Goal: Transaction & Acquisition: Subscribe to service/newsletter

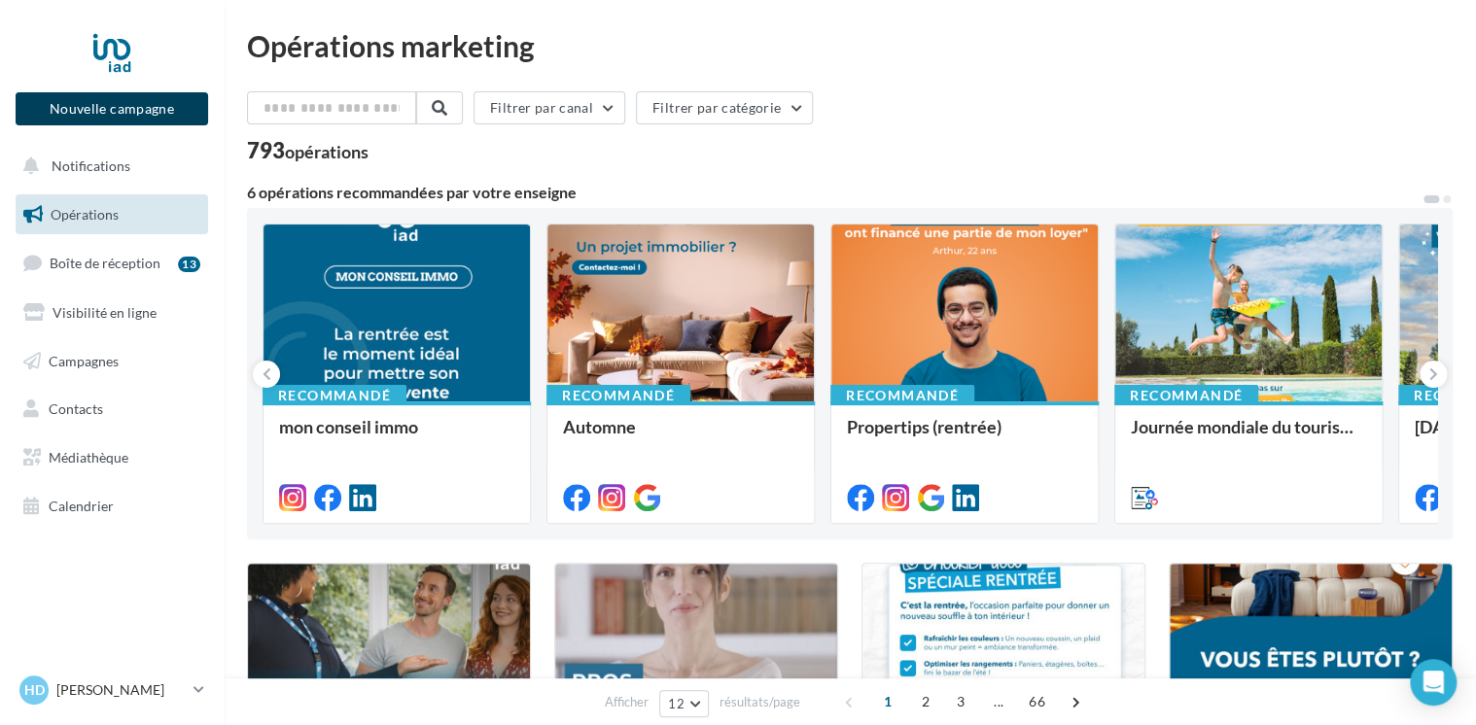
click at [128, 111] on button "Nouvelle campagne" at bounding box center [112, 108] width 192 height 33
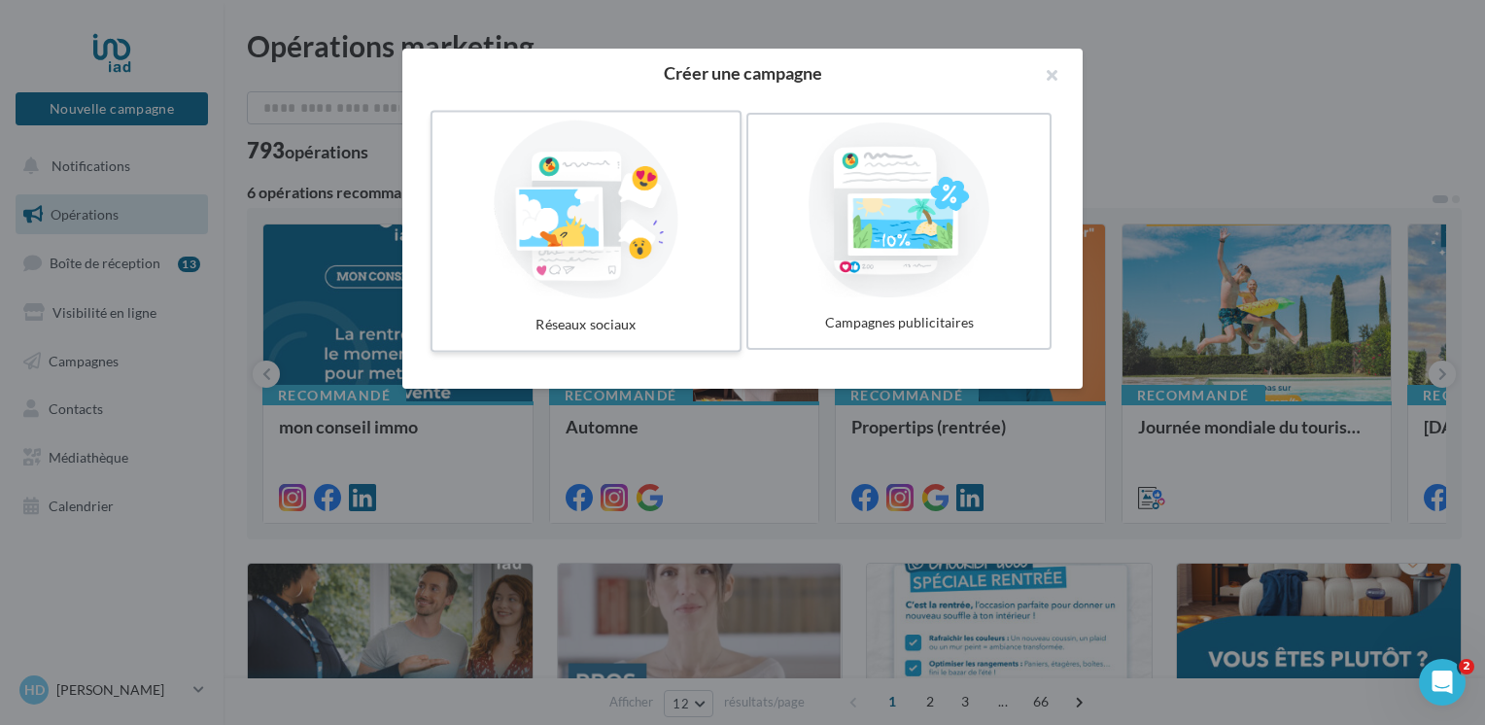
click at [574, 279] on div at bounding box center [586, 210] width 292 height 179
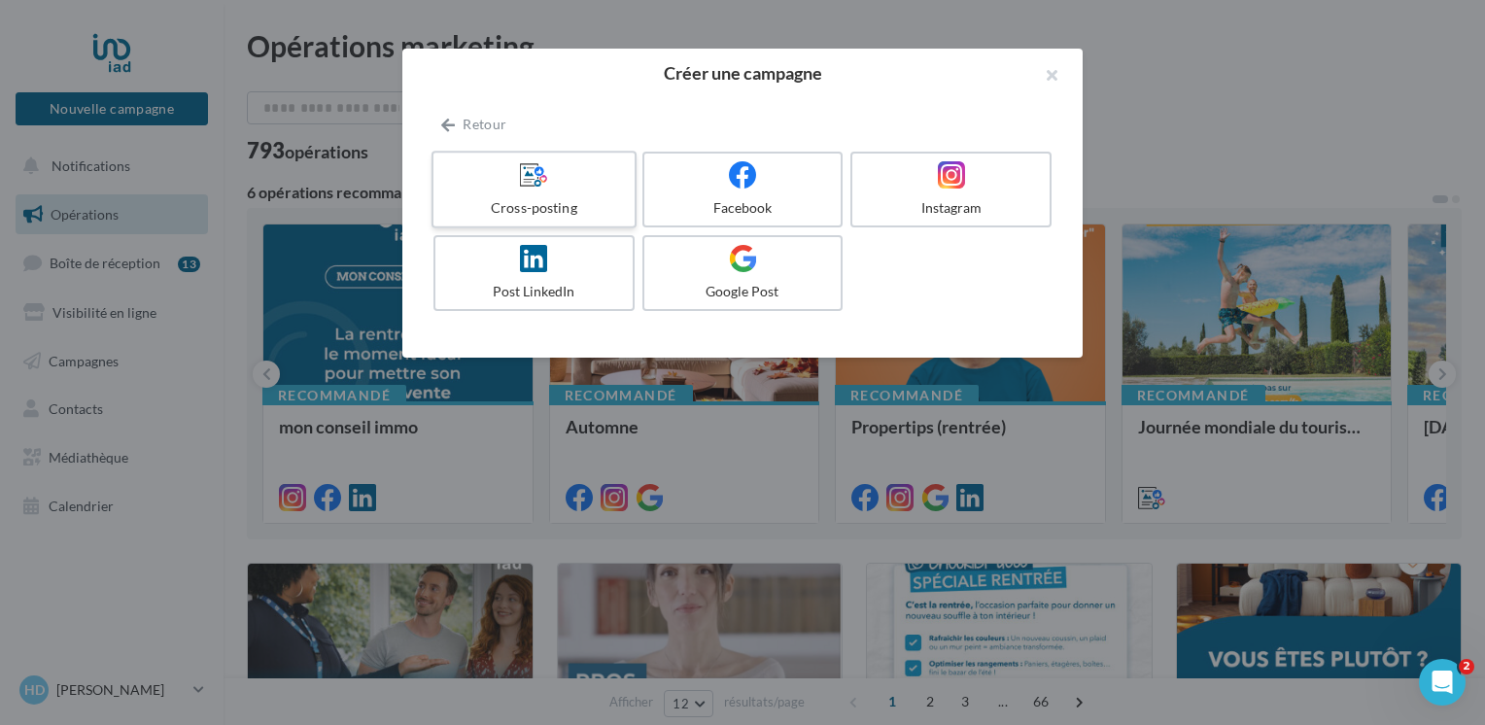
click at [576, 176] on div at bounding box center [533, 175] width 185 height 30
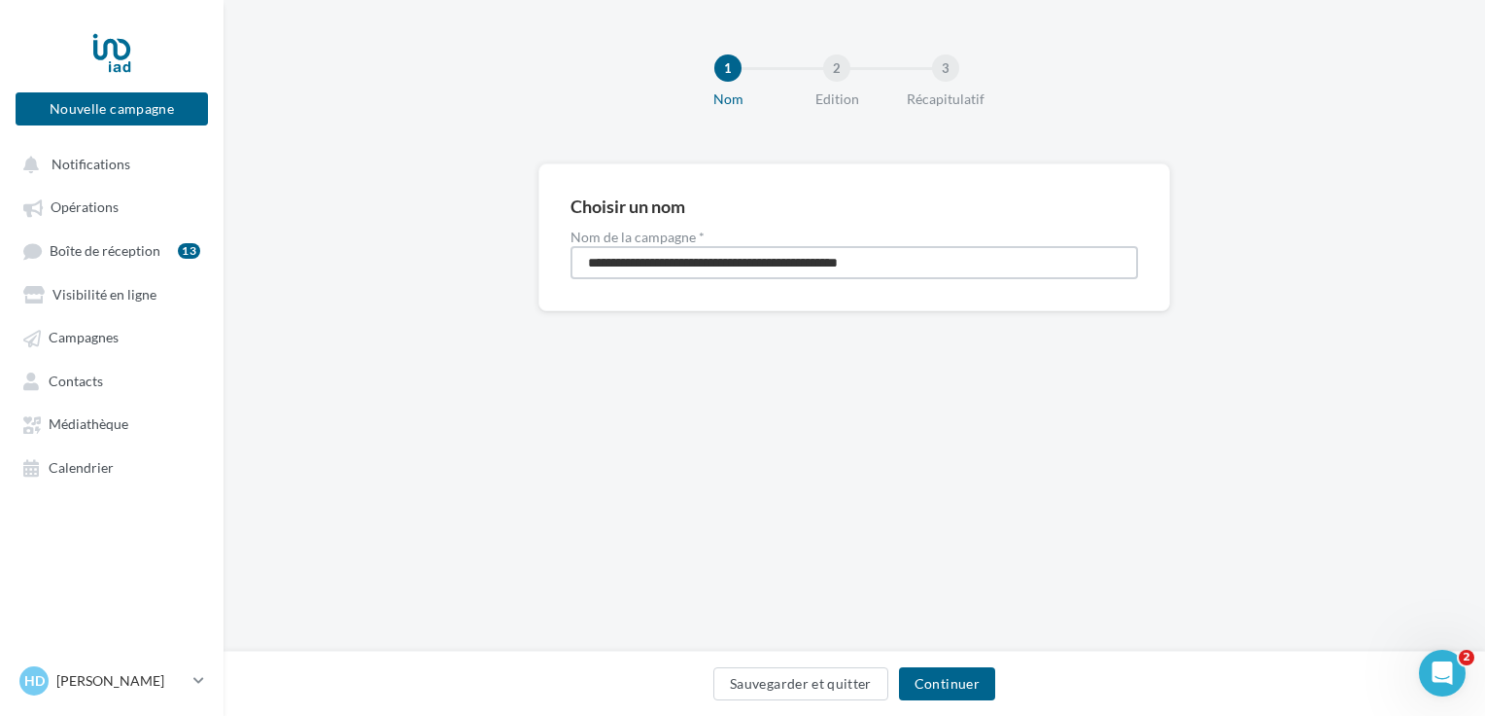
drag, startPoint x: 950, startPoint y: 261, endPoint x: 432, endPoint y: 269, distance: 518.2
click at [432, 269] on div "**********" at bounding box center [855, 268] width 1262 height 210
type input "**********"
click at [964, 677] on button "Continuer" at bounding box center [947, 683] width 96 height 33
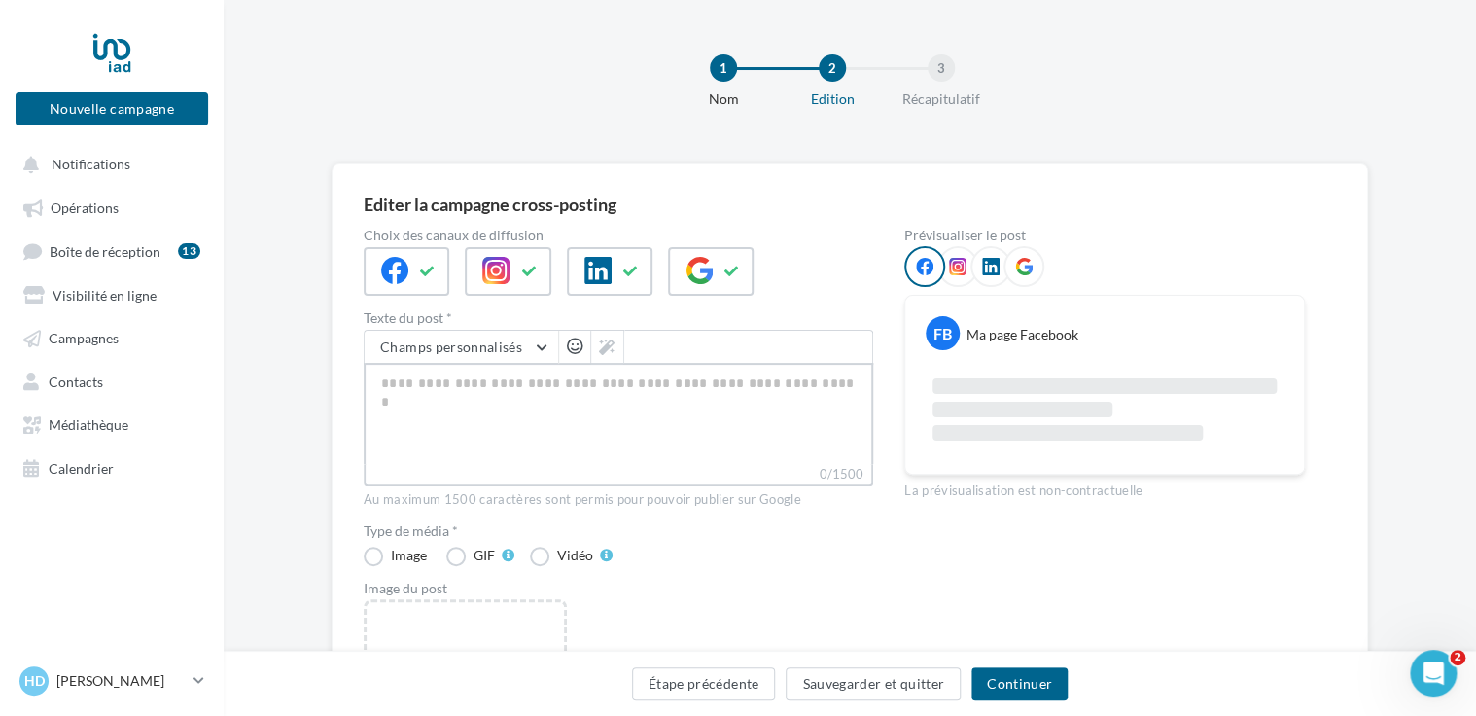
click at [544, 380] on textarea "0/1500" at bounding box center [618, 413] width 509 height 101
paste textarea "**********"
type textarea "**********"
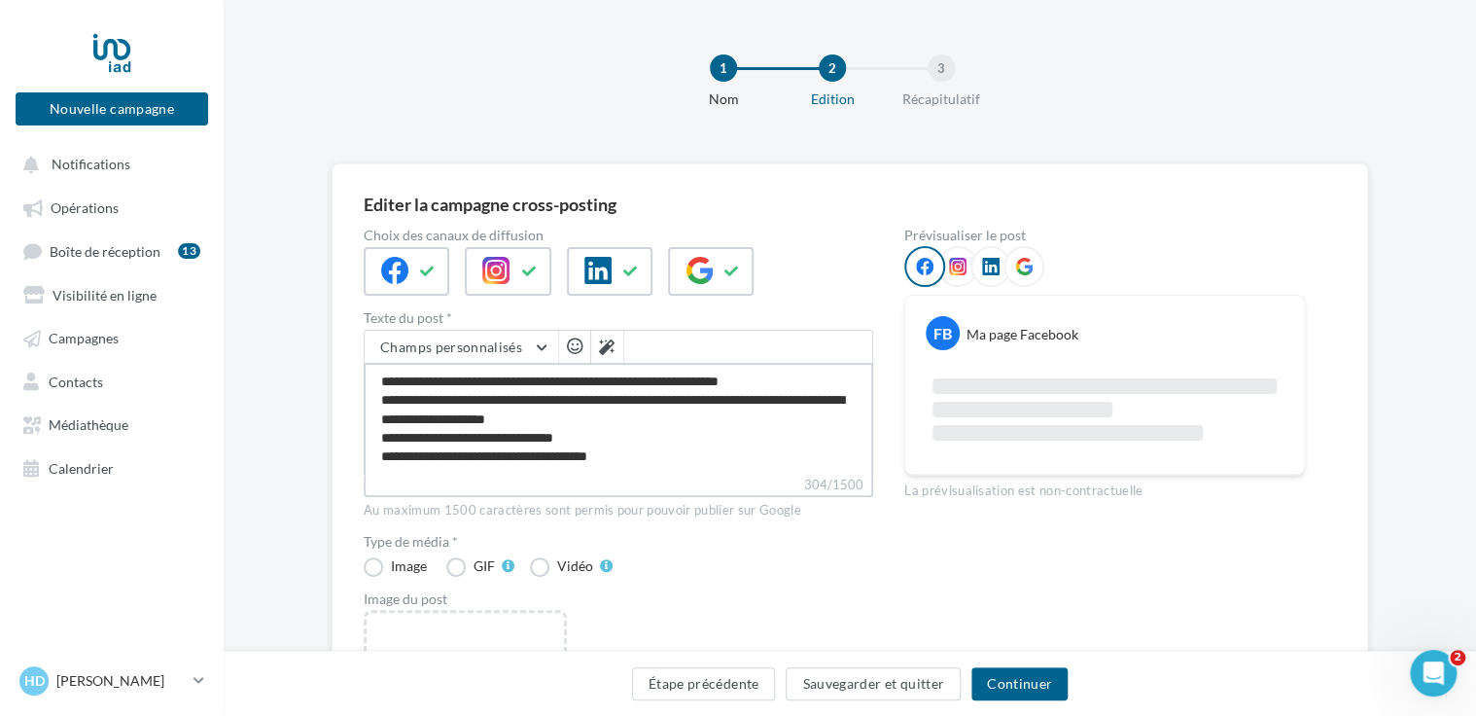
scroll to position [8, 0]
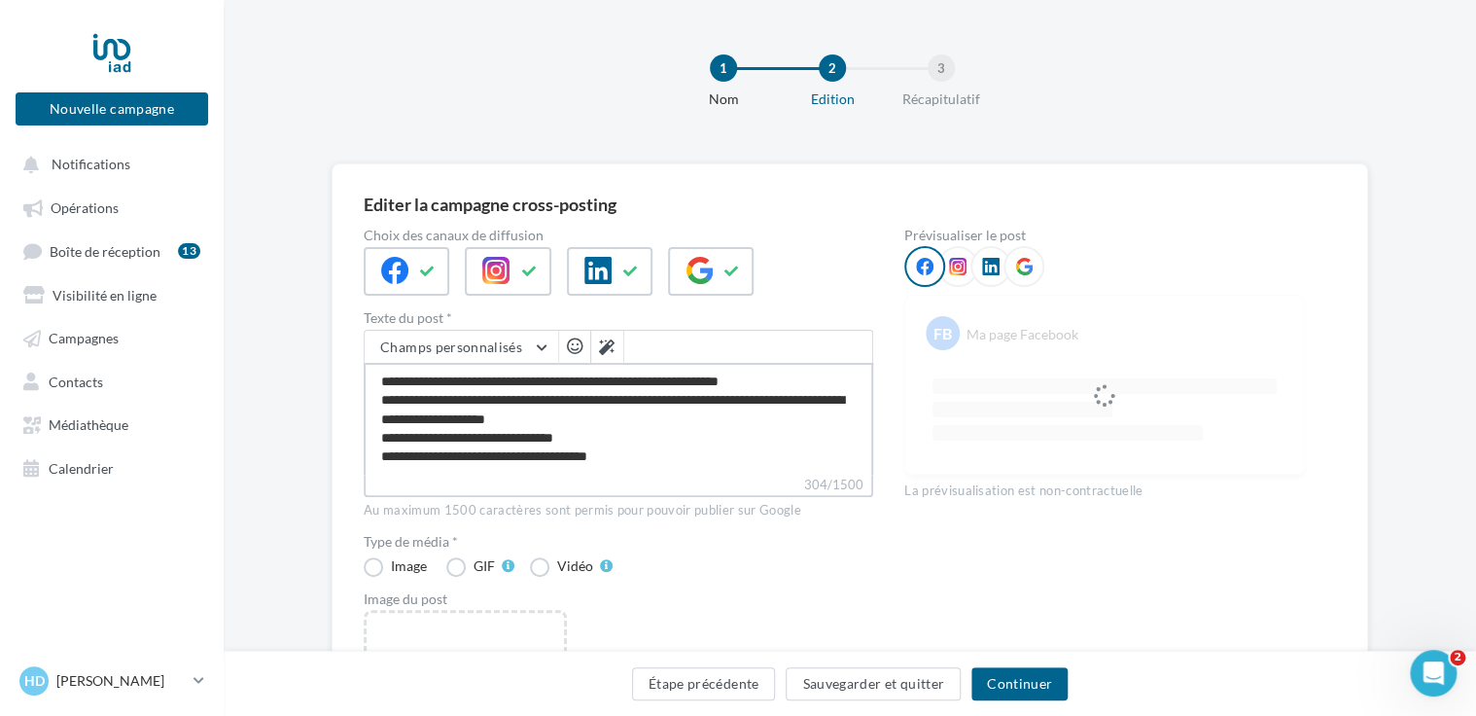
click at [657, 453] on textarea "**********" at bounding box center [618, 419] width 509 height 112
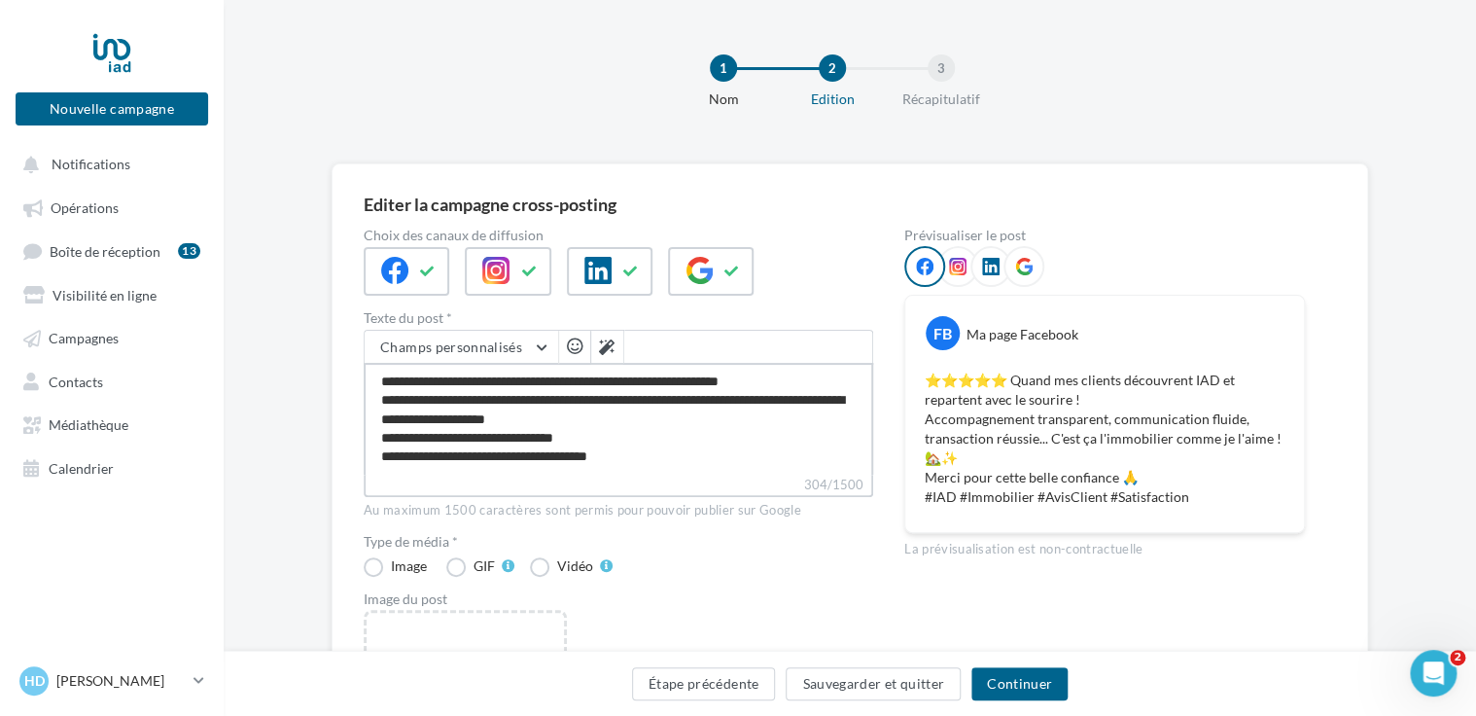
type textarea "**********"
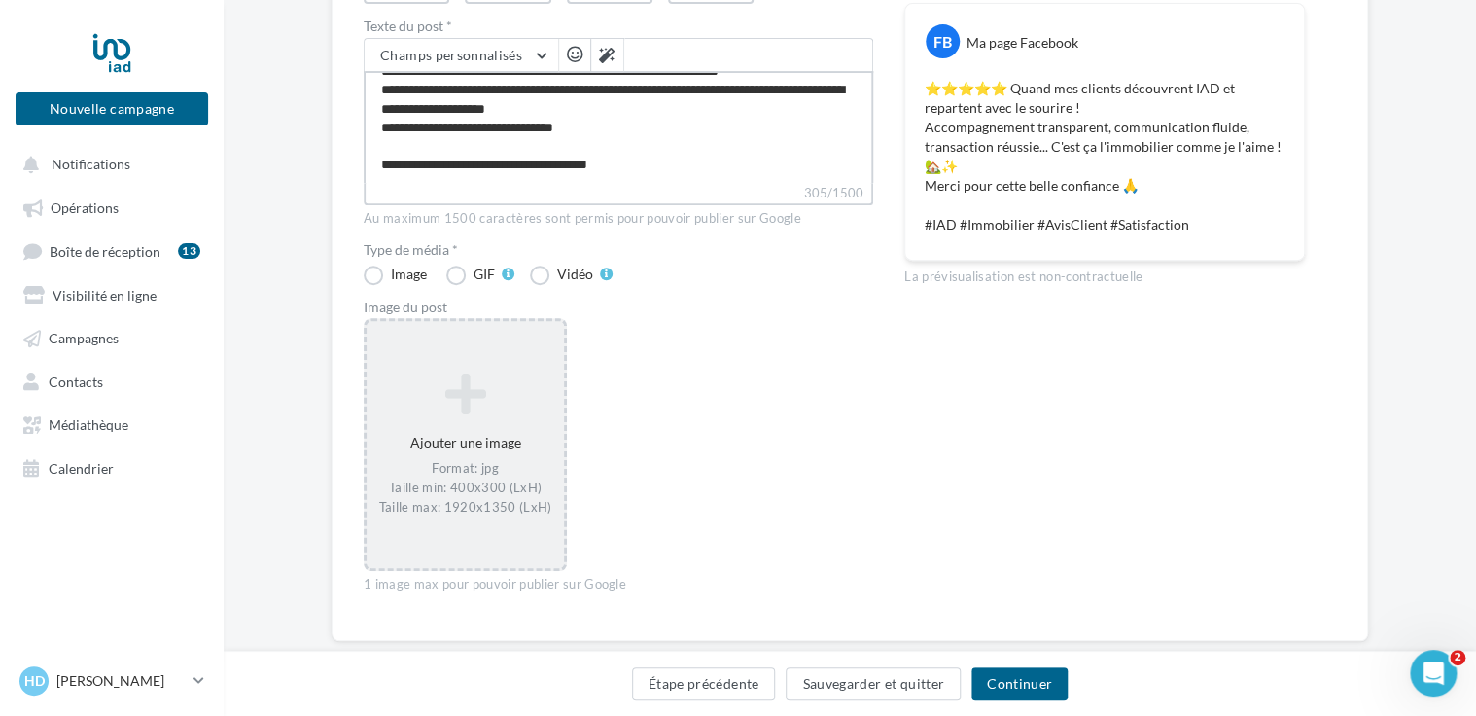
scroll to position [0, 0]
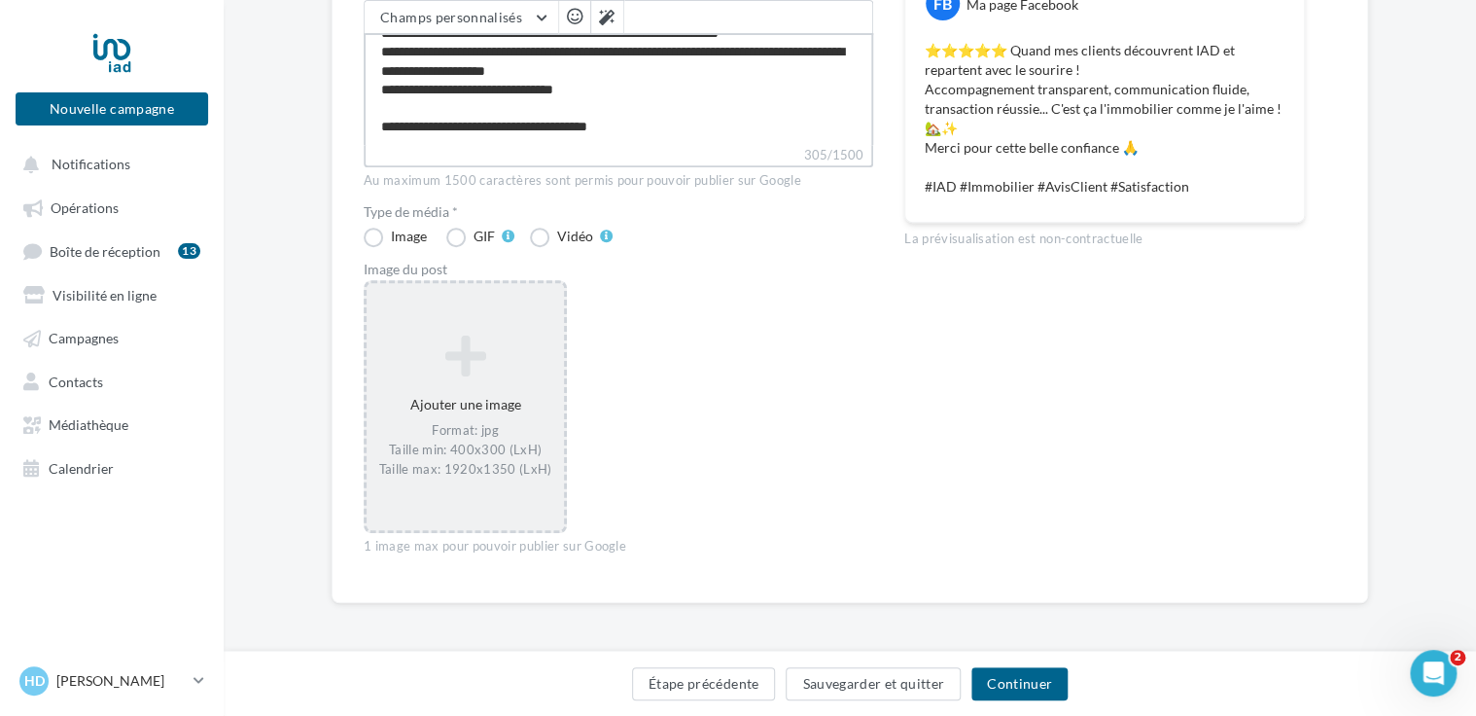
type textarea "**********"
click at [492, 437] on div "Format: jpg Taille min: 400x300 (LxH) Taille max: 1920x1350 (LxH)" at bounding box center [465, 449] width 182 height 56
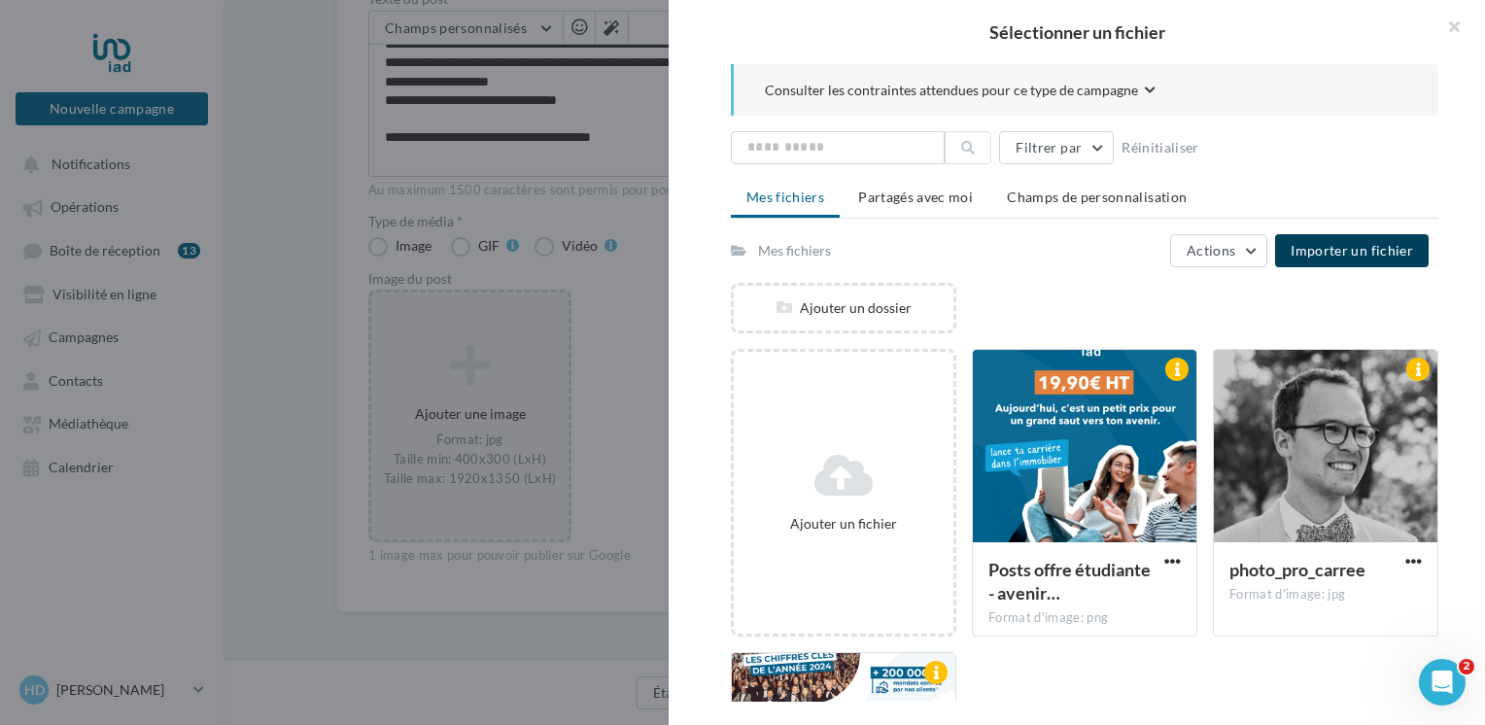
click at [1366, 258] on button "Importer un fichier" at bounding box center [1352, 250] width 154 height 33
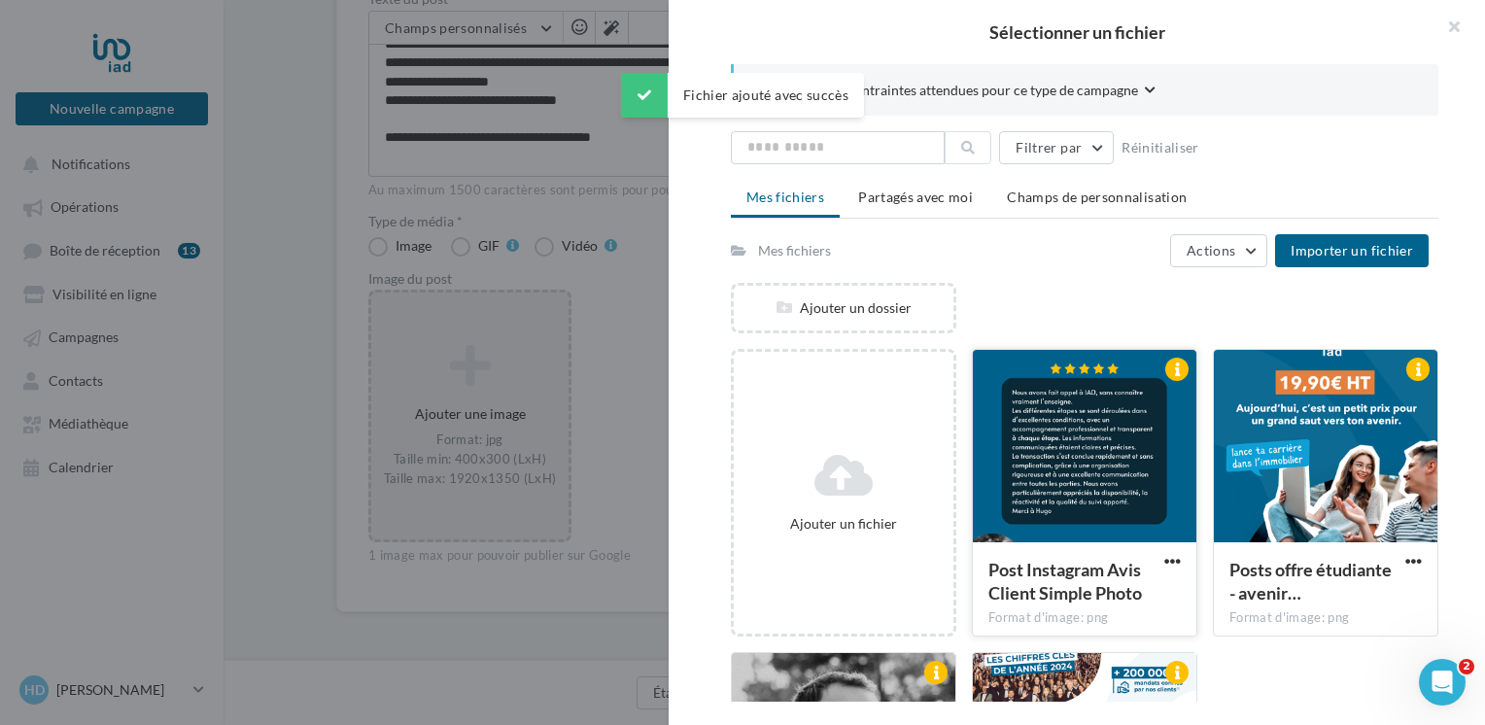
click at [1111, 567] on span "Post Instagram Avis Client Simple Photo" at bounding box center [1066, 581] width 154 height 45
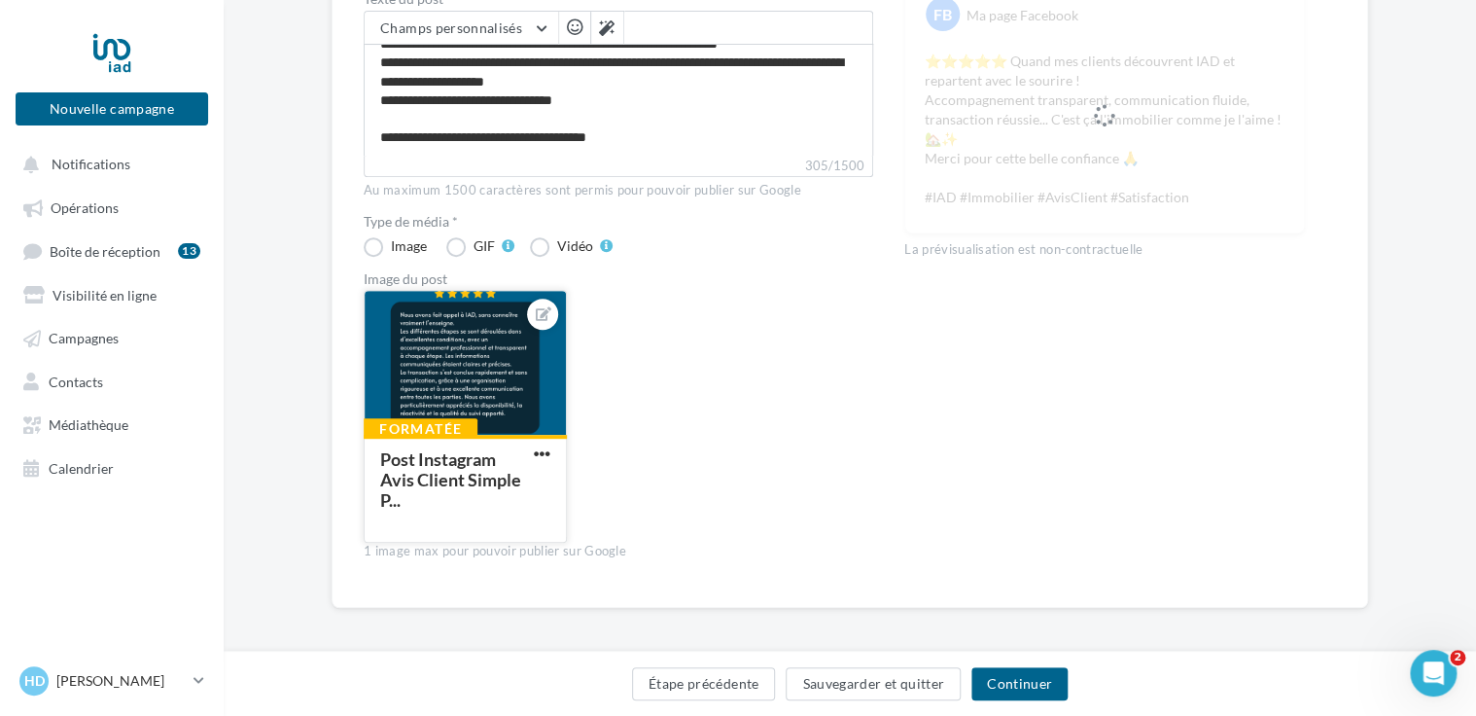
click at [384, 354] on div at bounding box center [465, 364] width 201 height 146
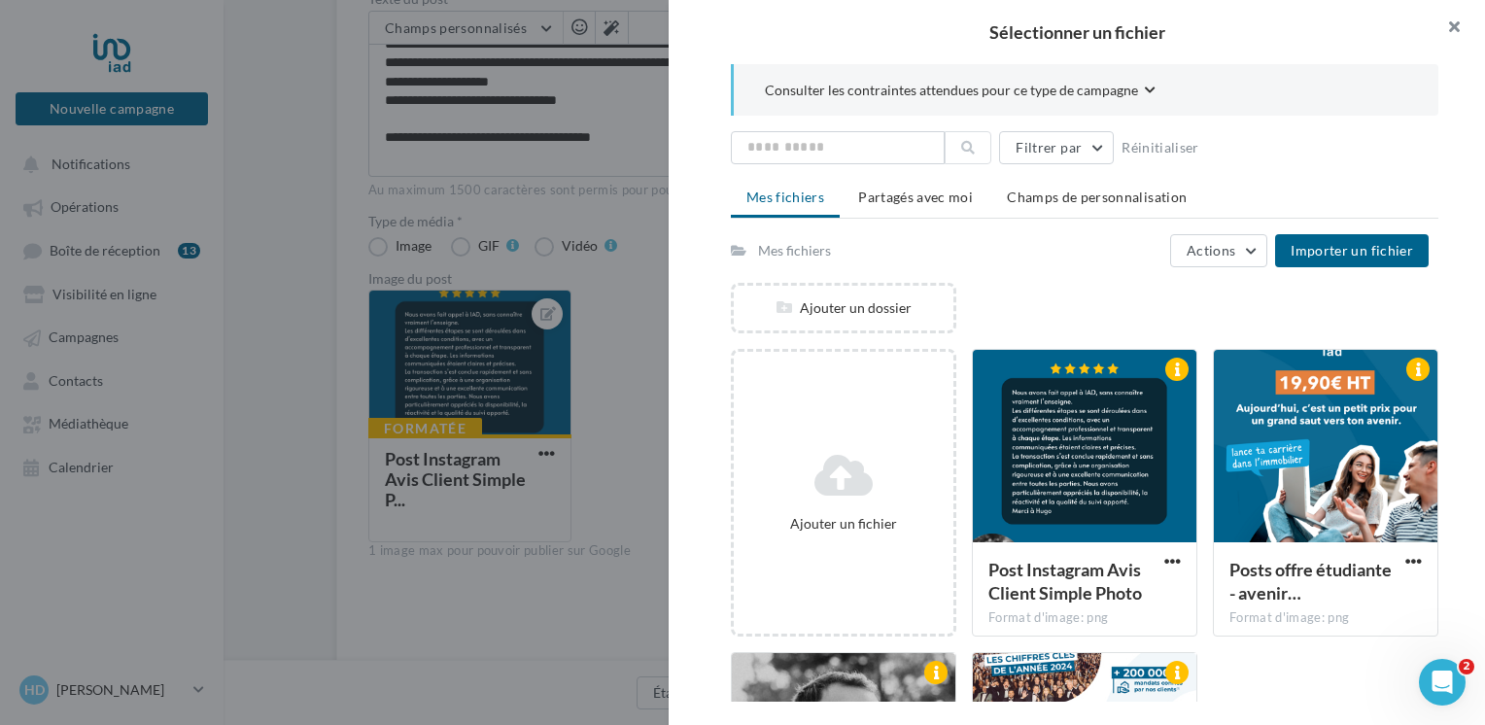
click at [1447, 19] on button "button" at bounding box center [1447, 29] width 78 height 58
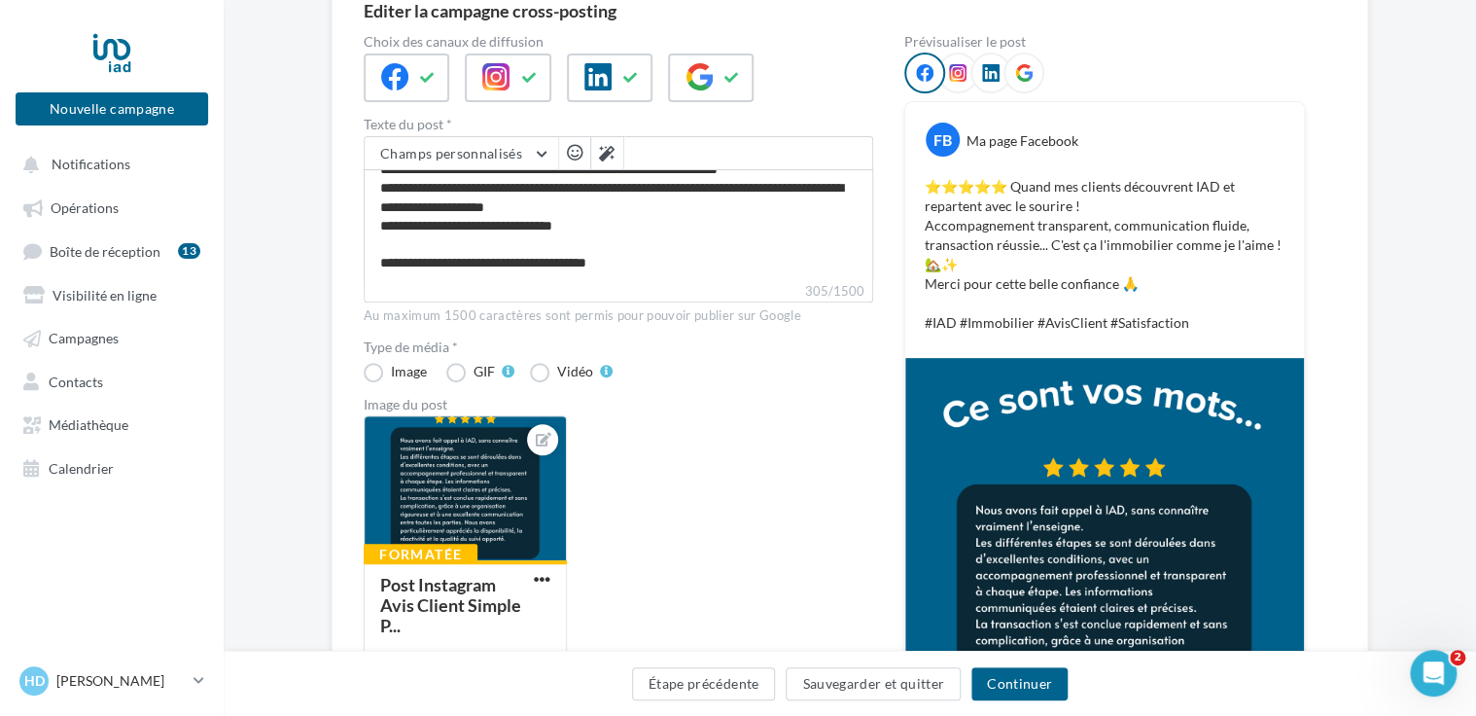
scroll to position [521, 0]
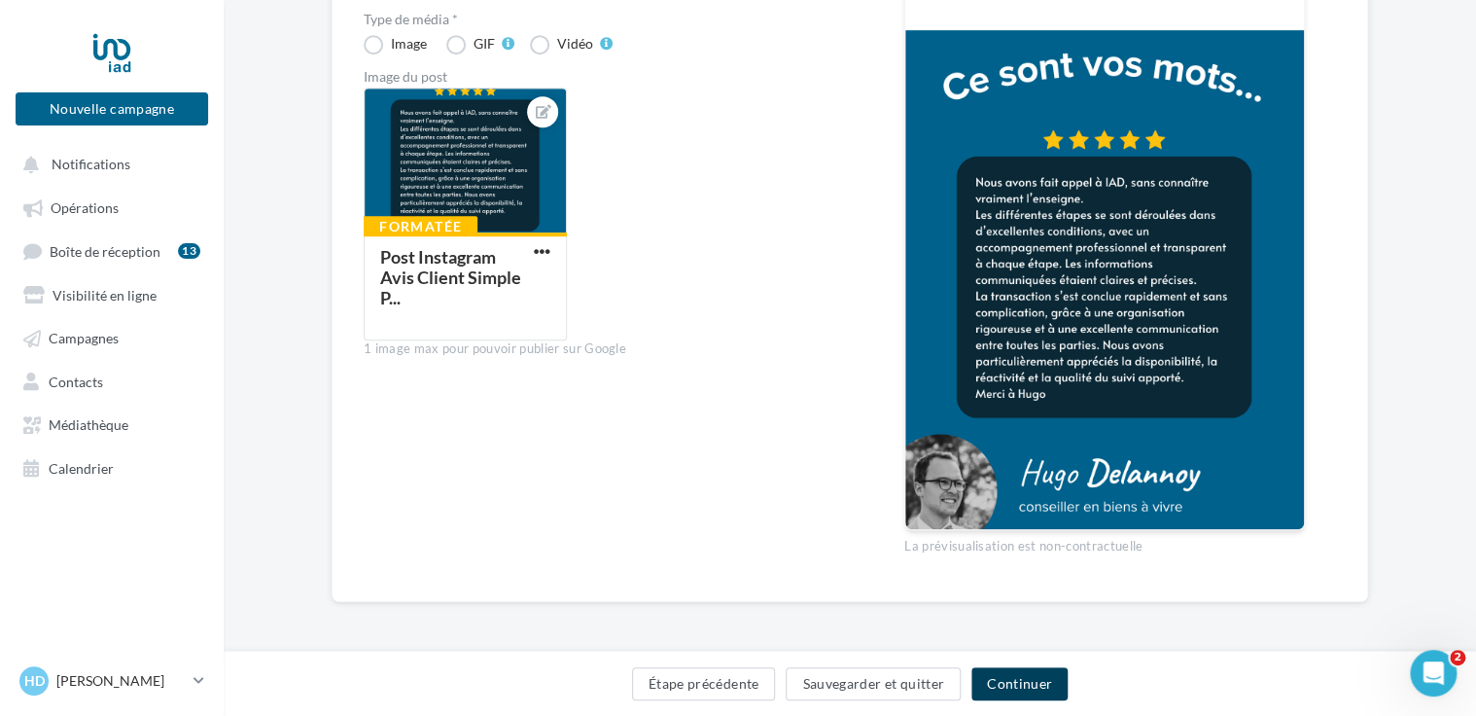
click at [1007, 687] on button "Continuer" at bounding box center [1019, 683] width 96 height 33
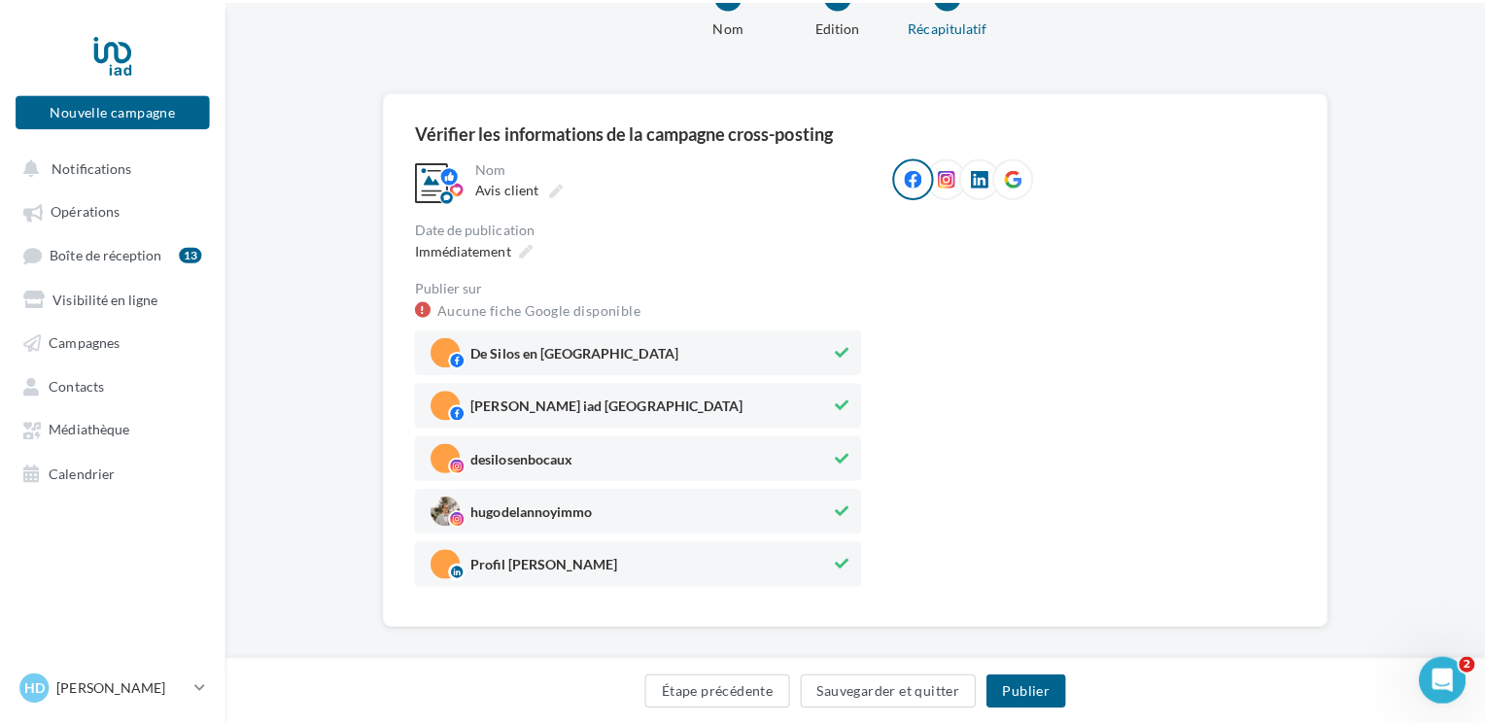
scroll to position [92, 0]
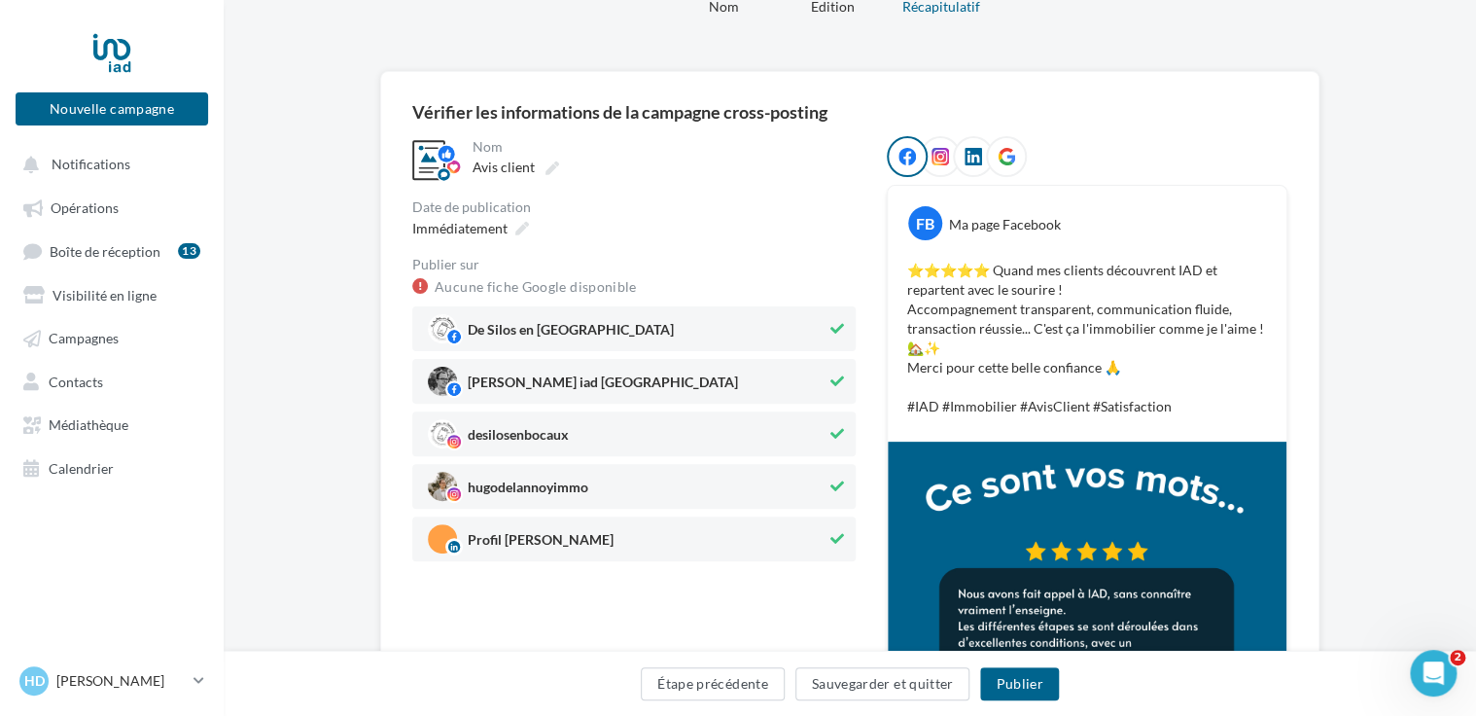
click at [742, 437] on span "desilosenbocaux" at bounding box center [627, 433] width 399 height 29
click at [807, 321] on span "De Silos en Bocaux" at bounding box center [627, 328] width 399 height 29
click at [1018, 679] on button "Publier" at bounding box center [1019, 683] width 78 height 33
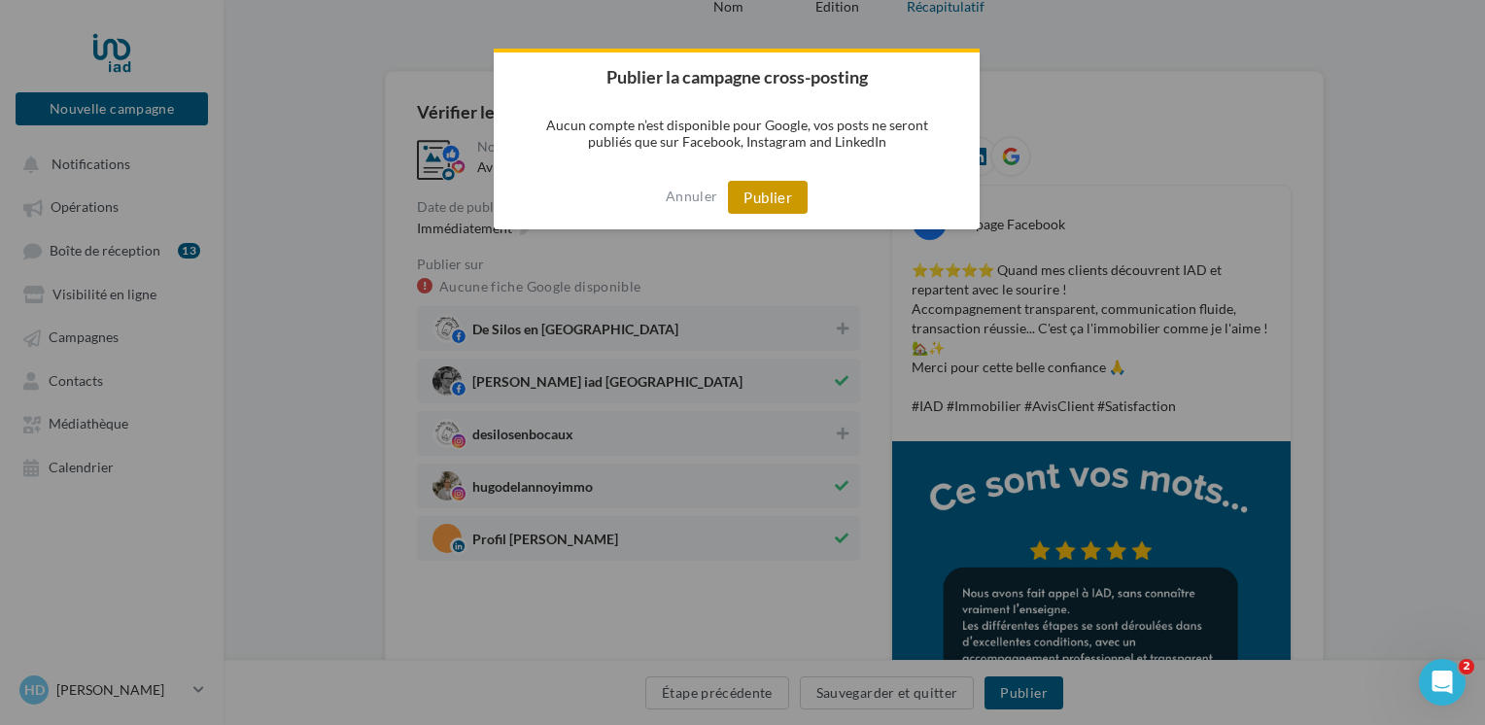
click at [797, 209] on button "Publier" at bounding box center [768, 197] width 80 height 33
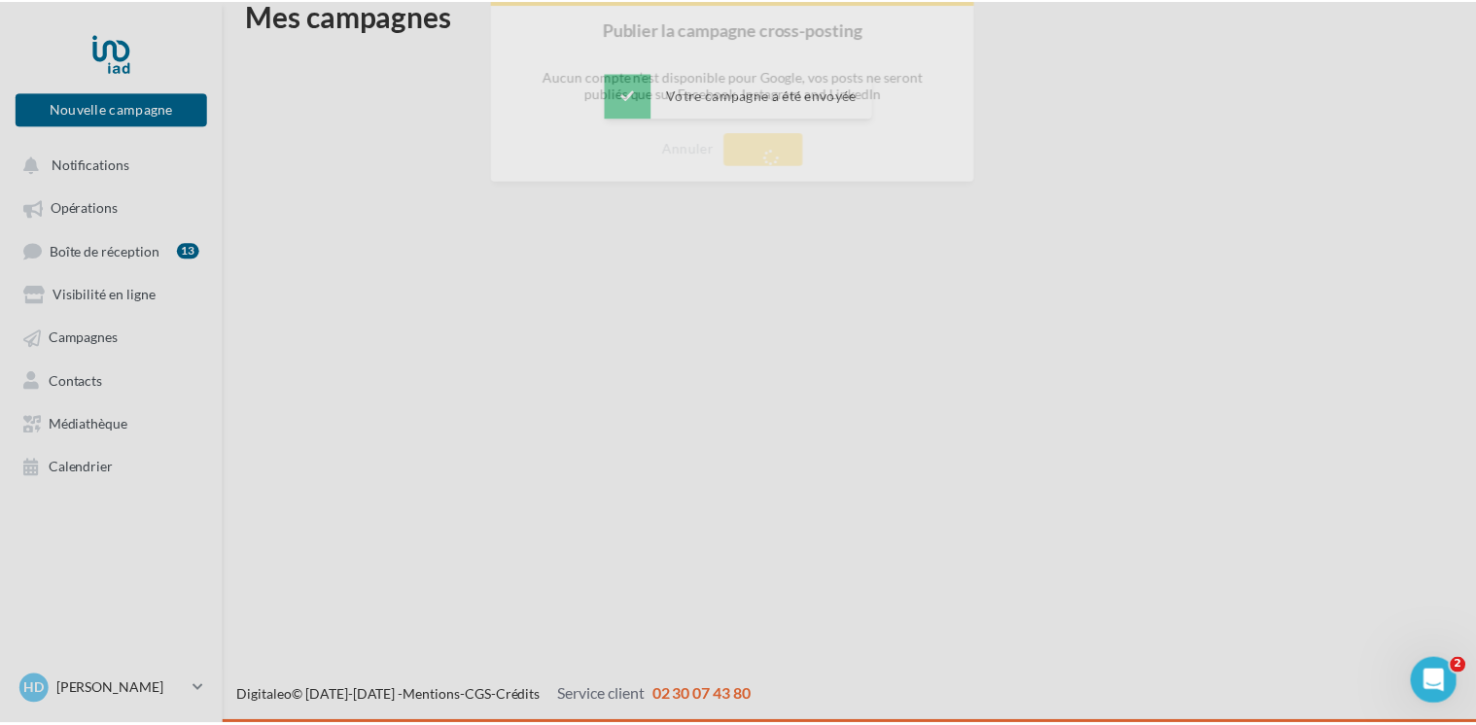
scroll to position [31, 0]
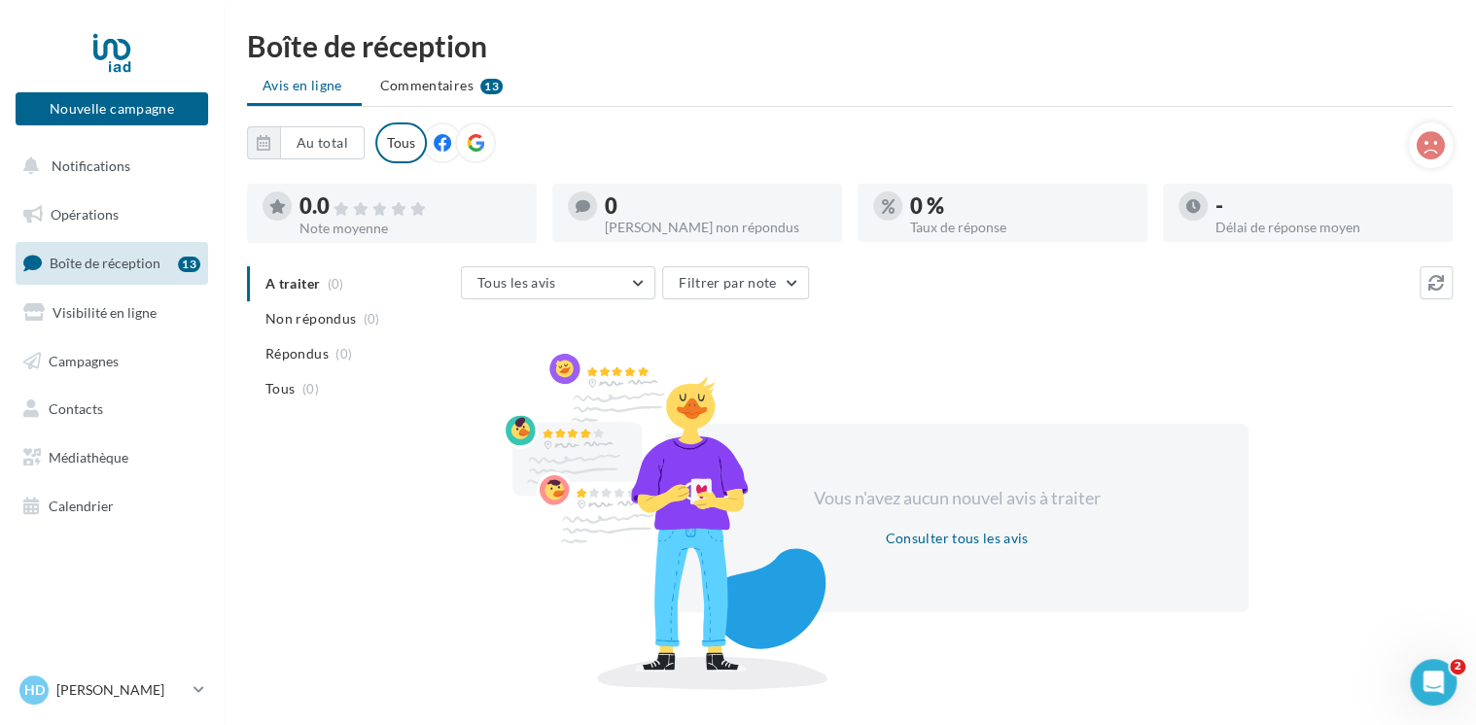
click at [467, 146] on icon at bounding box center [475, 142] width 17 height 17
click at [86, 675] on link "HD [PERSON_NAME] [PERSON_NAME][EMAIL_ADDRESS][PERSON_NAME][DOMAIN_NAME]" at bounding box center [112, 690] width 192 height 37
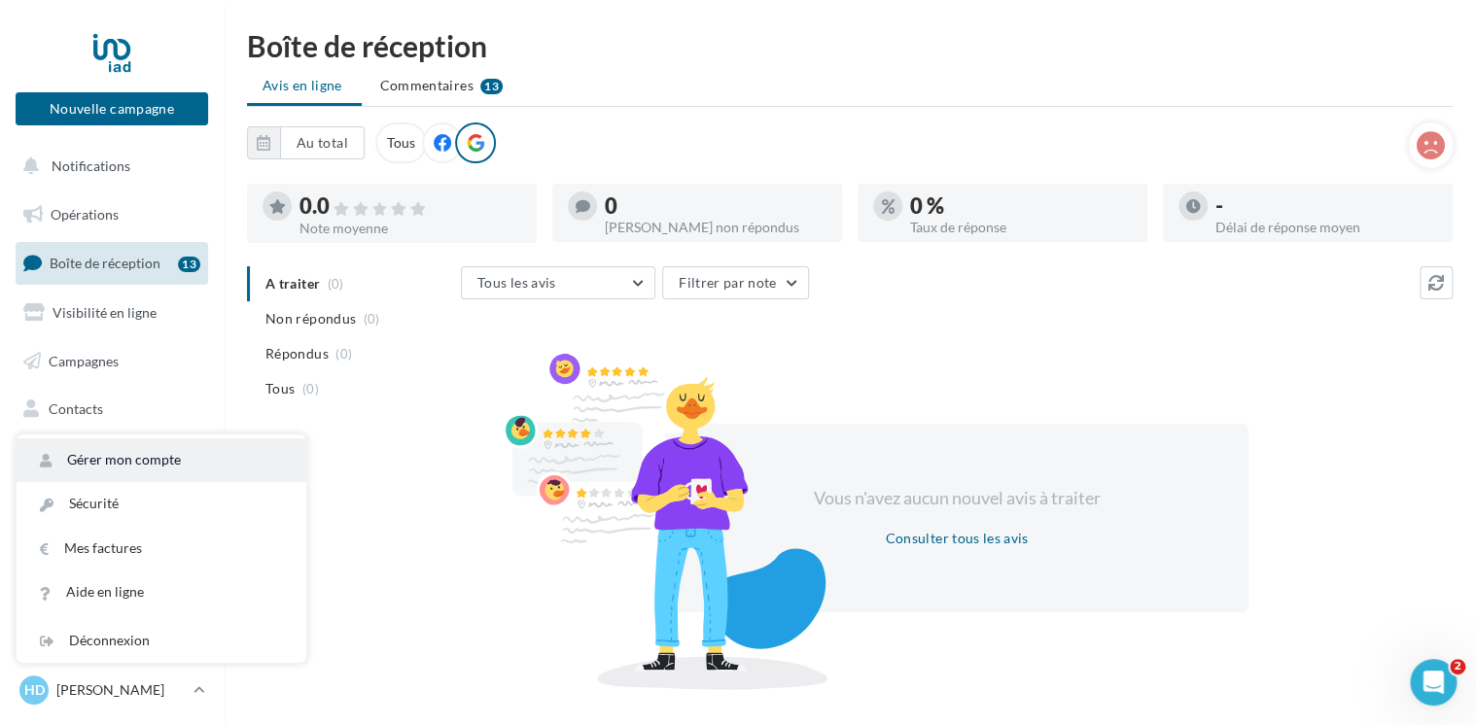
click at [237, 453] on link "Gérer mon compte" at bounding box center [162, 460] width 290 height 44
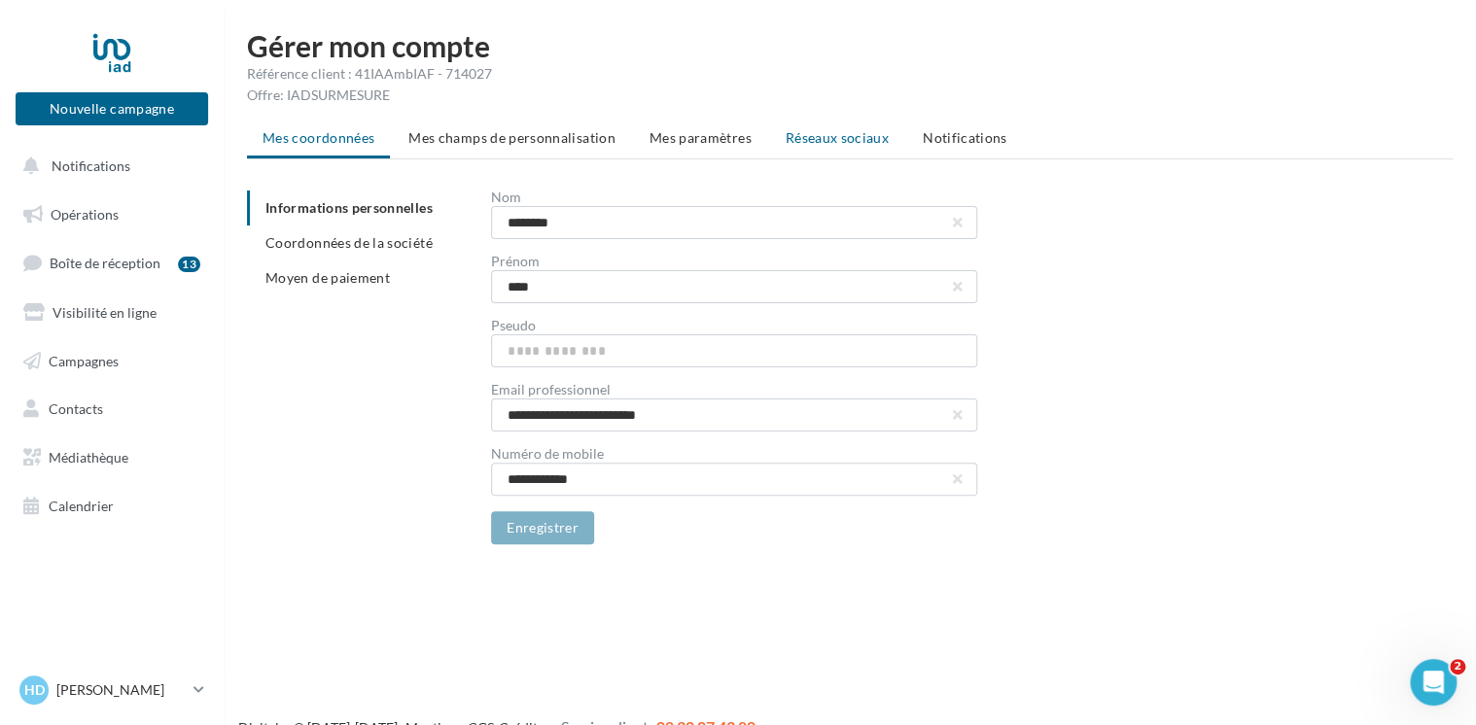
click at [836, 133] on span "Réseaux sociaux" at bounding box center [837, 137] width 103 height 17
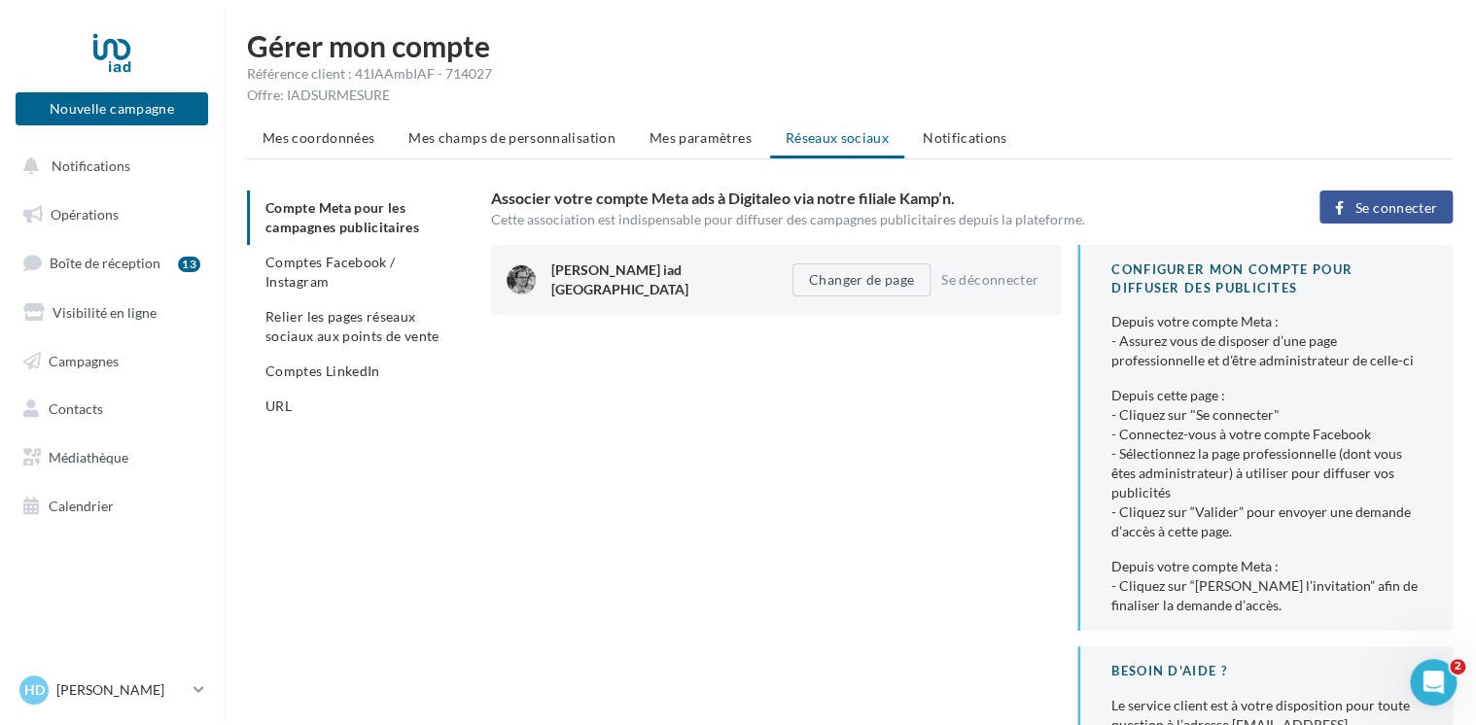
click at [389, 278] on li "Comptes Facebook / Instagram" at bounding box center [361, 272] width 228 height 54
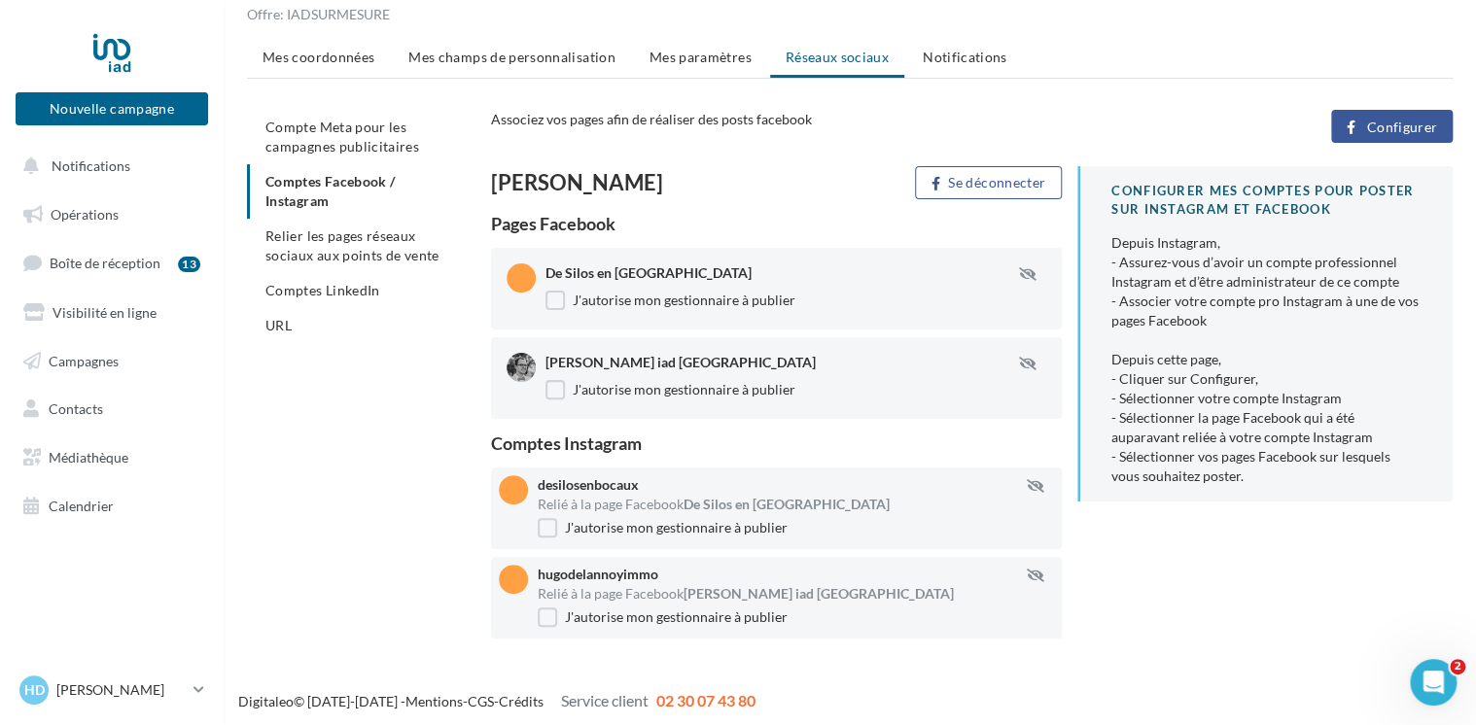
scroll to position [86, 0]
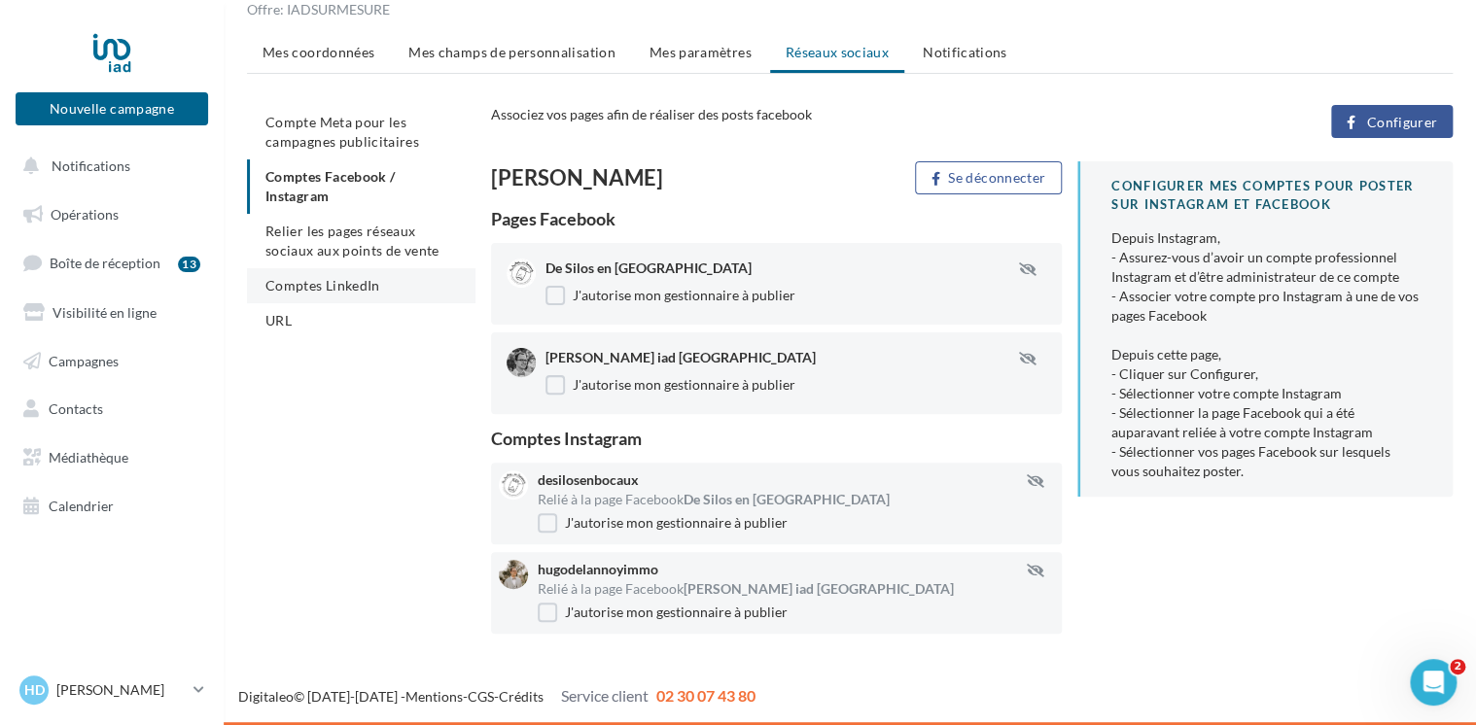
click at [358, 274] on li "Comptes LinkedIn" at bounding box center [361, 285] width 228 height 35
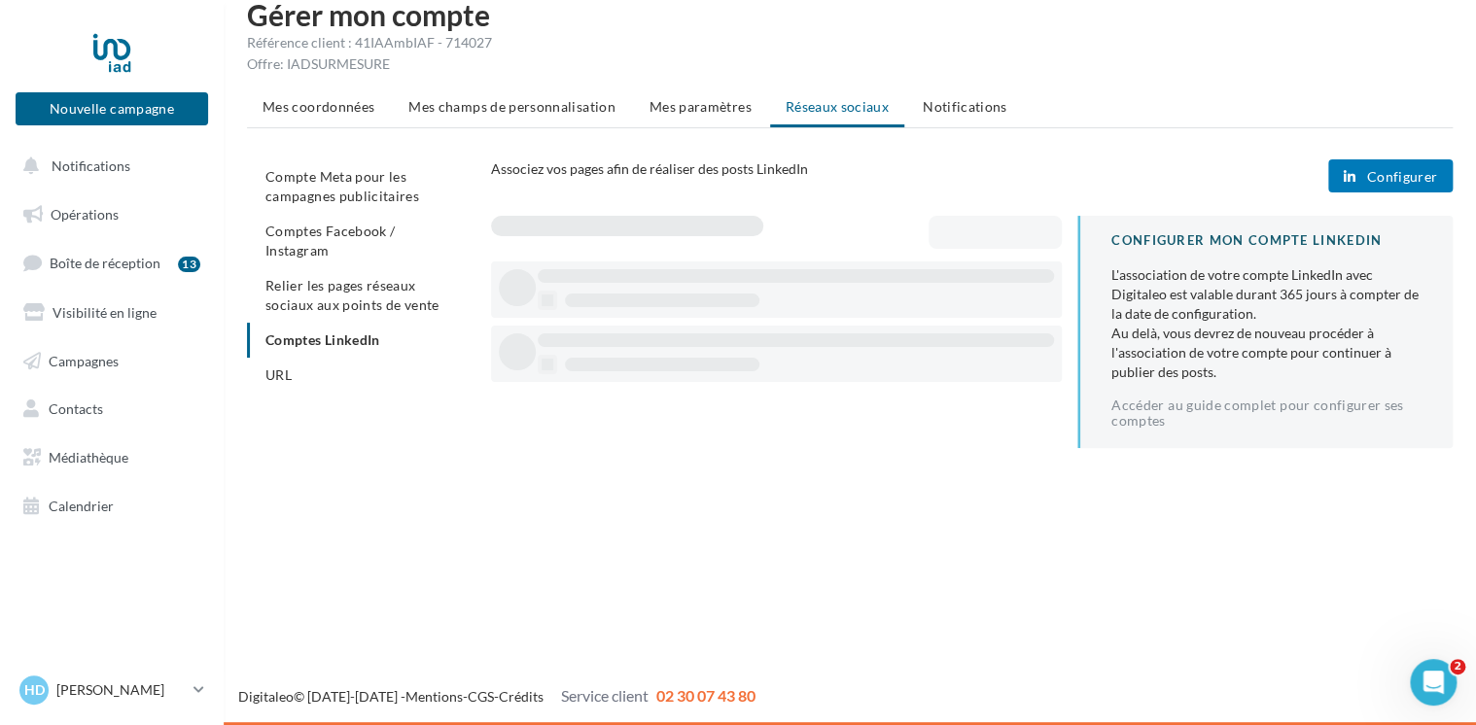
scroll to position [31, 0]
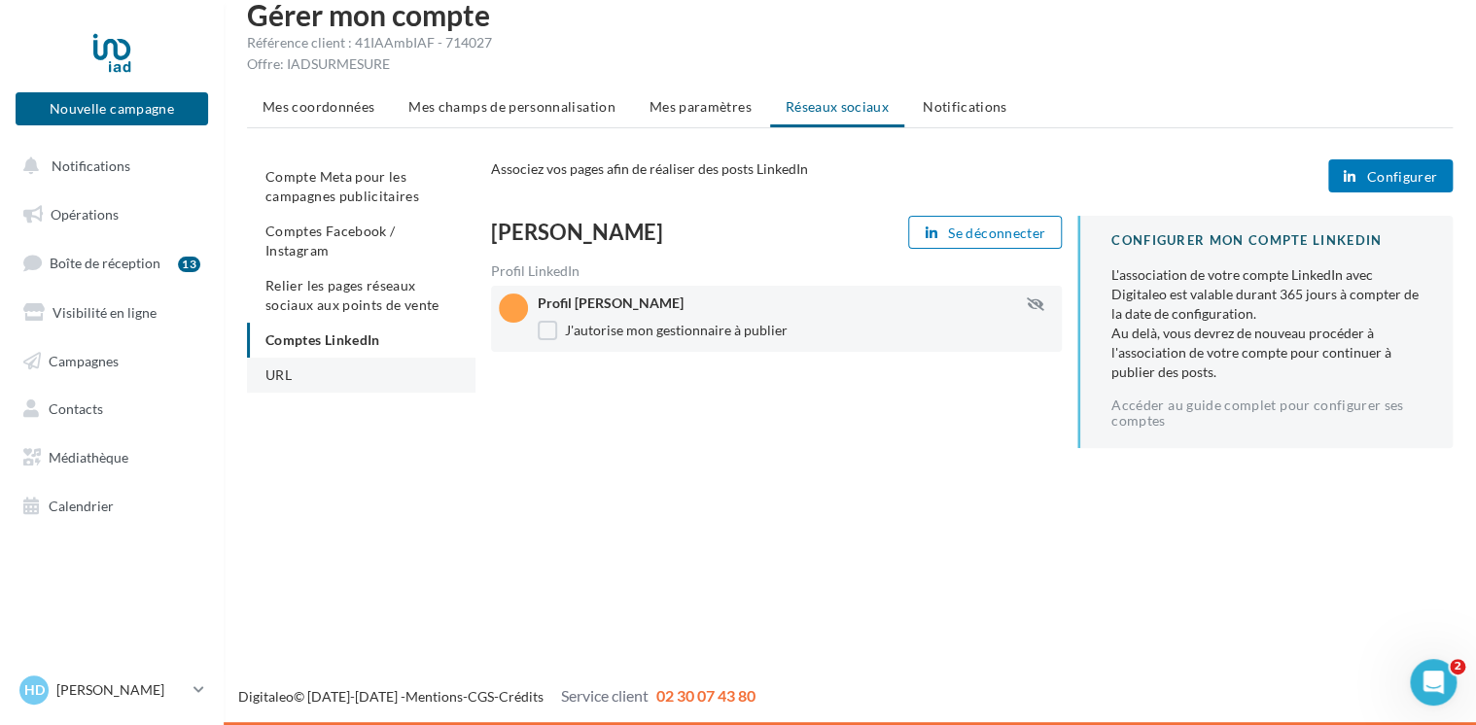
click at [333, 387] on li "URL" at bounding box center [361, 375] width 228 height 35
